Goal: Task Accomplishment & Management: Use online tool/utility

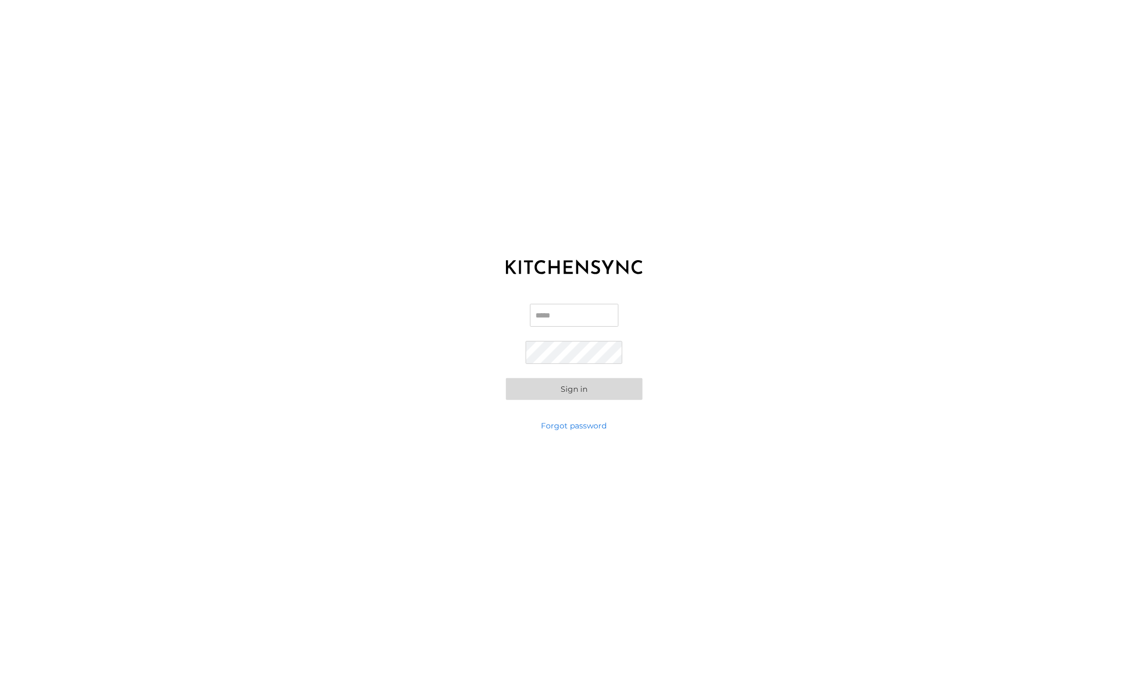
type input "**********"
click at [571, 393] on button "Sign in" at bounding box center [574, 389] width 137 height 22
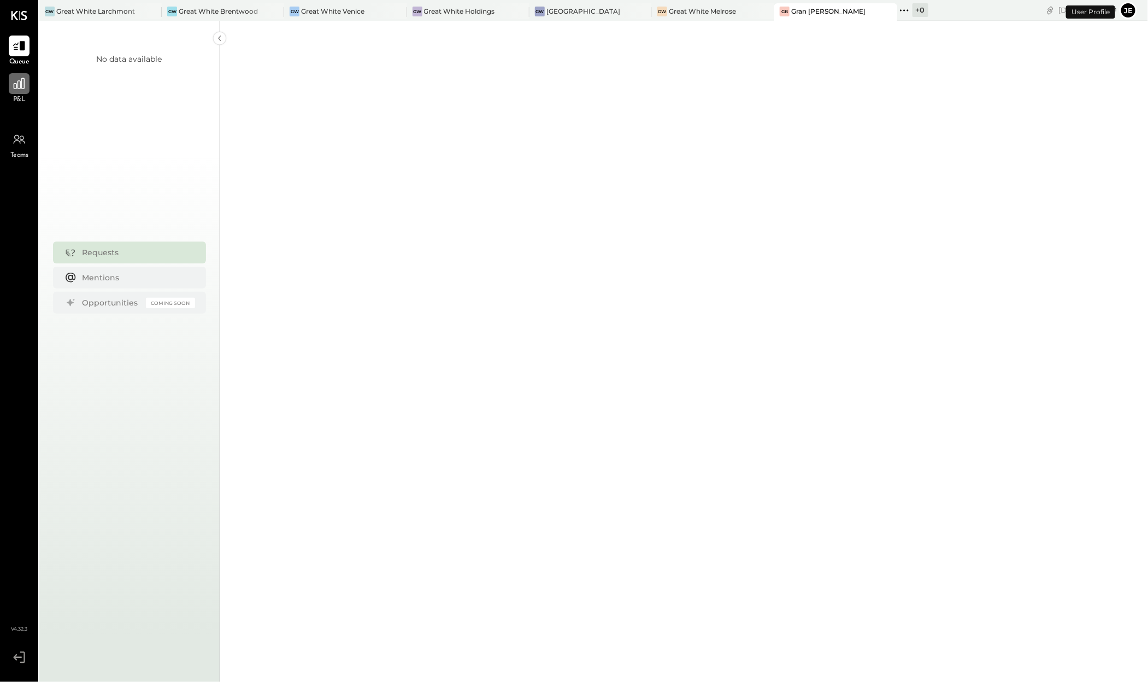
click at [17, 90] on icon at bounding box center [19, 83] width 14 height 14
